Goal: Navigation & Orientation: Find specific page/section

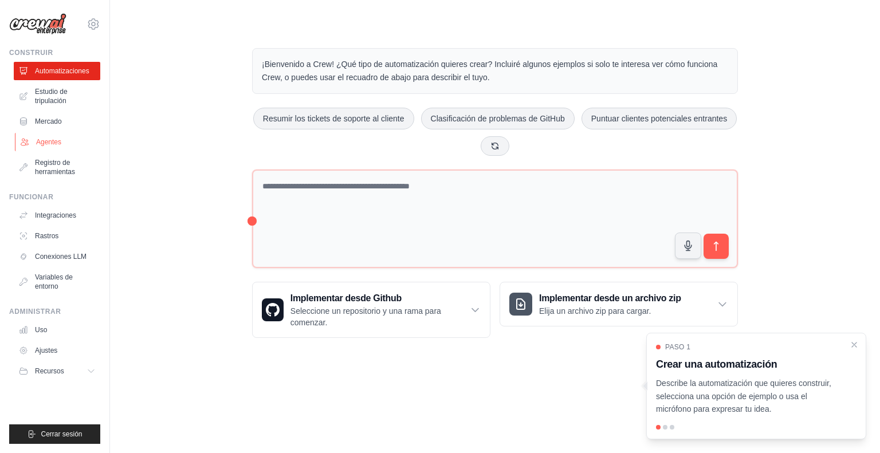
click at [45, 138] on font "Agentes" at bounding box center [48, 142] width 25 height 9
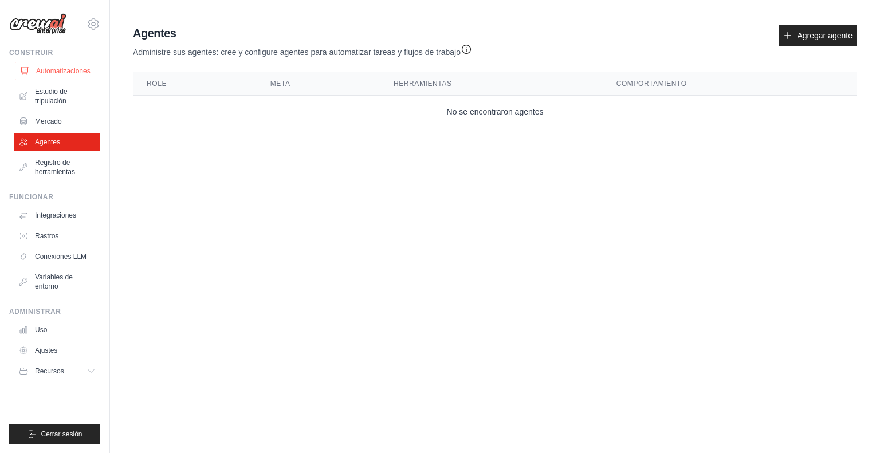
click at [75, 73] on font "Automatizaciones" at bounding box center [63, 71] width 54 height 8
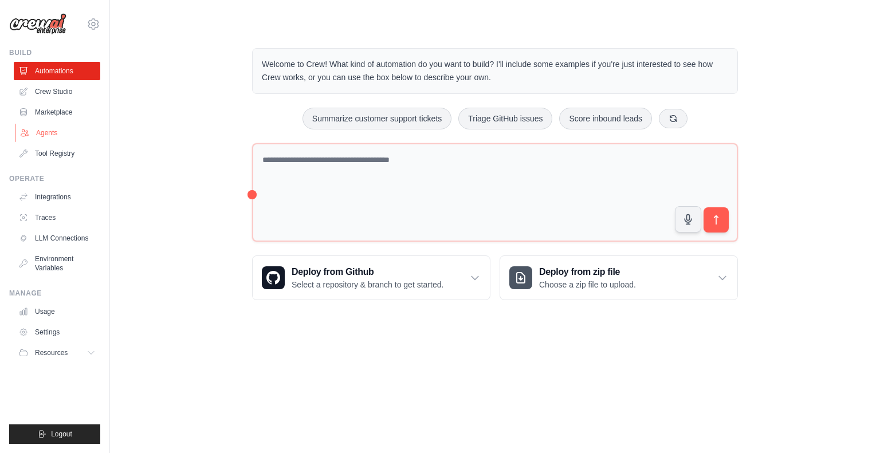
click at [48, 130] on link "Agents" at bounding box center [58, 133] width 87 height 18
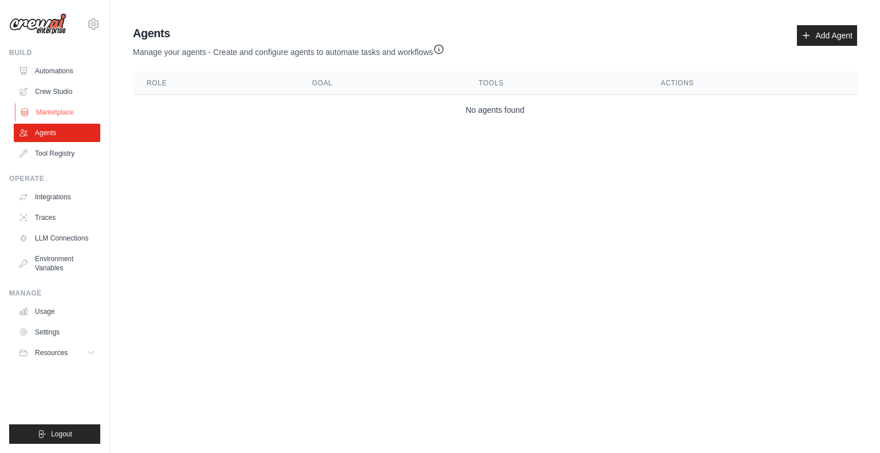
click at [56, 116] on link "Marketplace" at bounding box center [58, 112] width 87 height 18
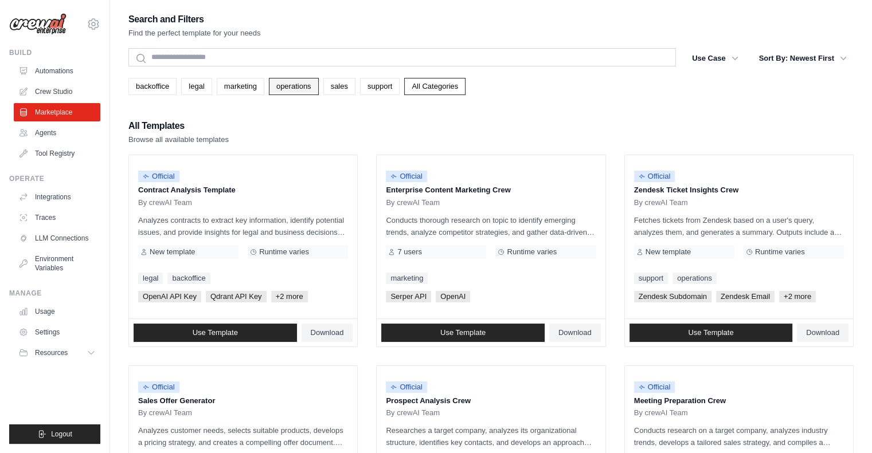
click at [301, 85] on link "operations" at bounding box center [294, 86] width 50 height 17
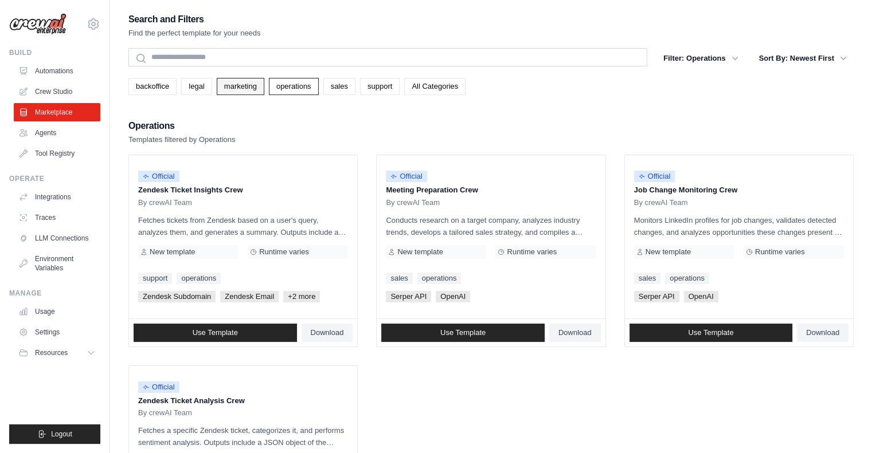
click at [254, 83] on link "marketing" at bounding box center [241, 86] width 48 height 17
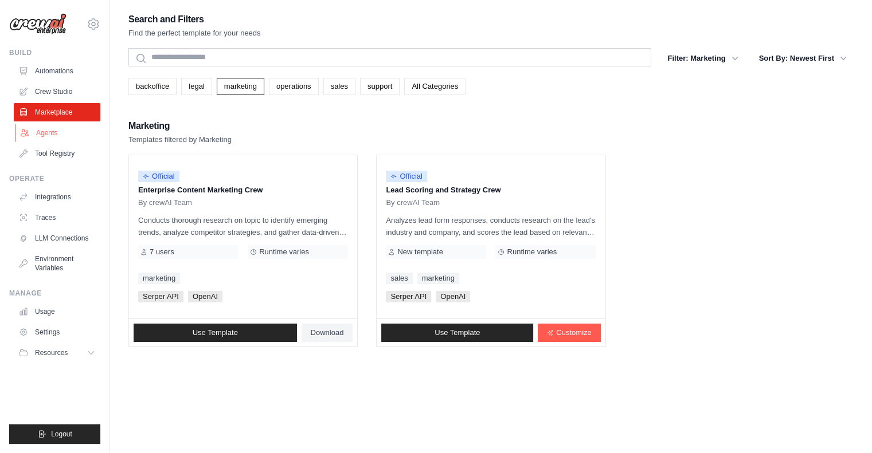
click at [56, 135] on link "Agents" at bounding box center [58, 133] width 87 height 18
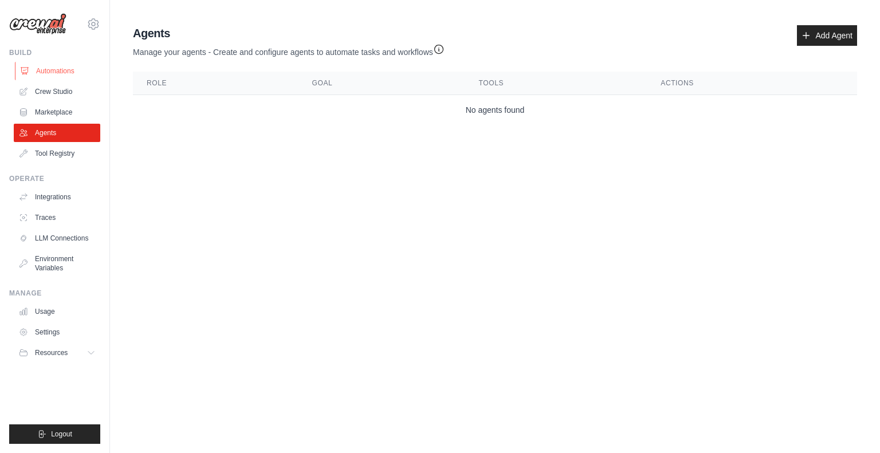
click at [55, 70] on link "Automations" at bounding box center [58, 71] width 87 height 18
